Goal: Information Seeking & Learning: Learn about a topic

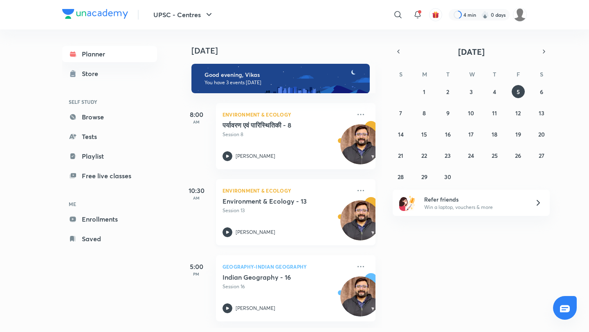
scroll to position [2, 0]
click at [496, 92] on abbr "4" at bounding box center [494, 92] width 3 height 8
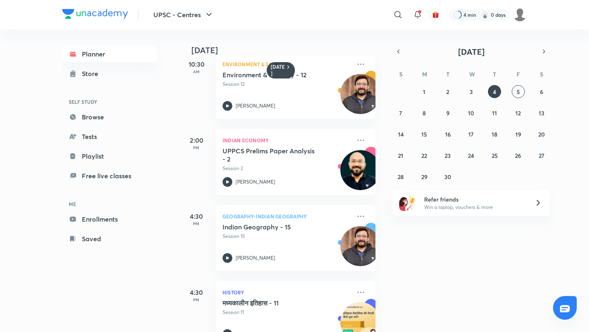
scroll to position [117, 0]
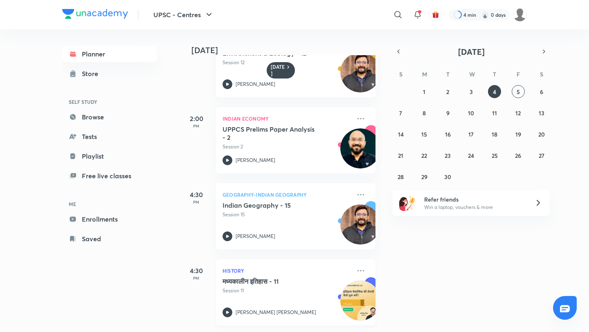
click at [225, 308] on icon at bounding box center [228, 313] width 10 height 10
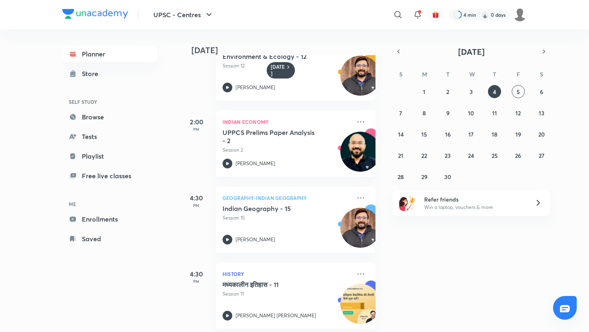
scroll to position [117, 0]
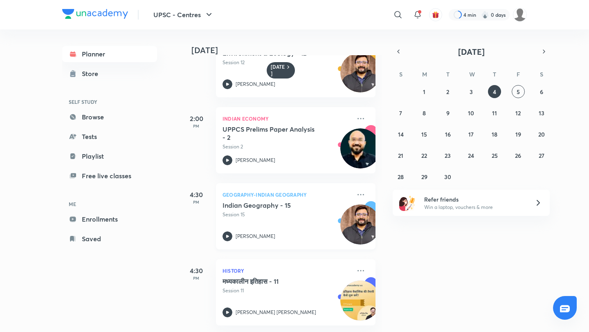
click at [227, 233] on icon at bounding box center [228, 237] width 10 height 10
